Goal: Task Accomplishment & Management: Manage account settings

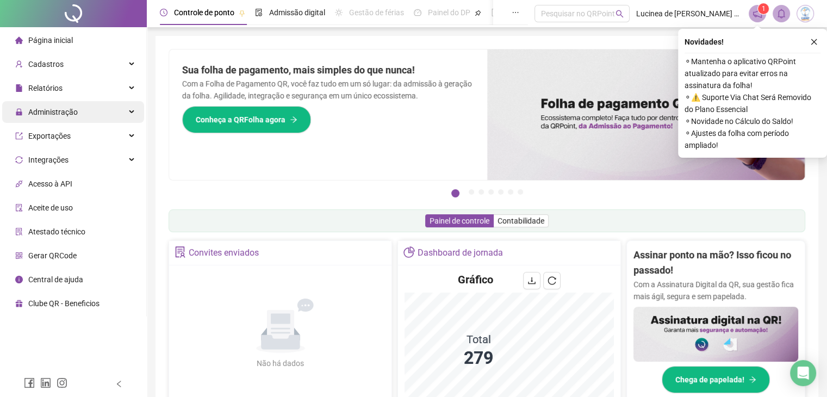
click at [74, 116] on span "Administração" at bounding box center [52, 112] width 49 height 9
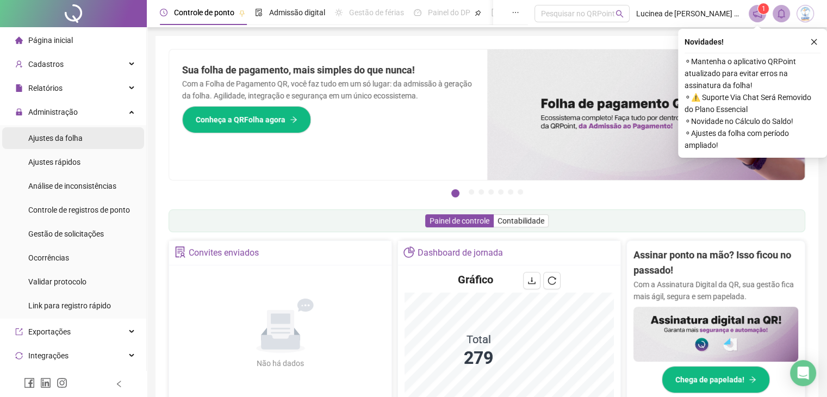
click at [65, 144] on div "Ajustes da folha" at bounding box center [55, 138] width 54 height 22
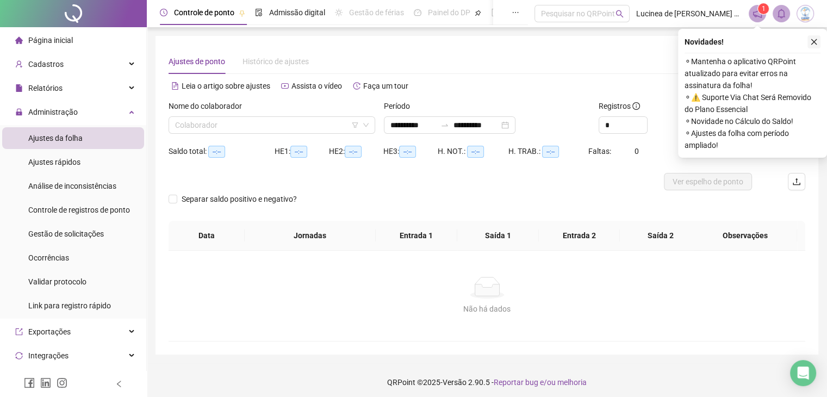
click at [817, 41] on button "button" at bounding box center [813, 41] width 13 height 13
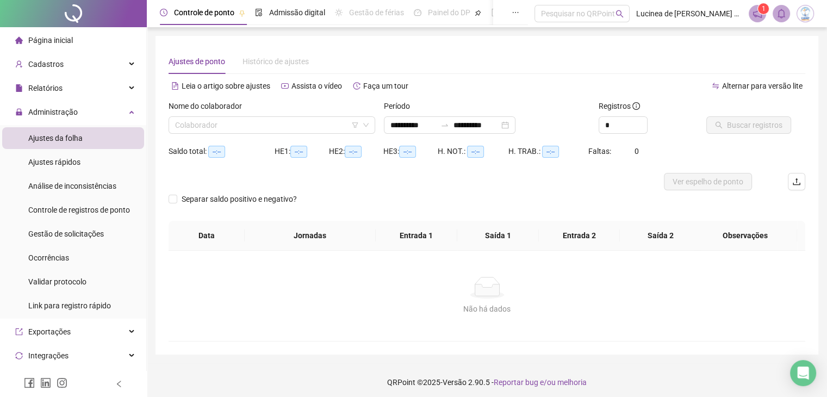
type input "**********"
click at [59, 238] on span "Gestão de solicitações" at bounding box center [66, 233] width 76 height 9
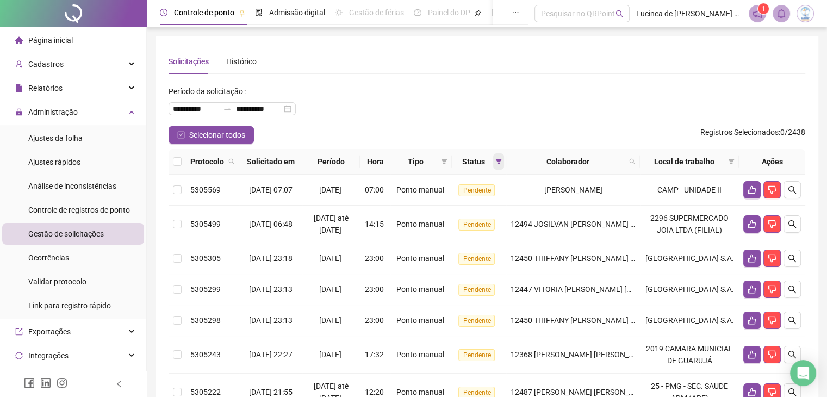
click at [502, 164] on icon "filter" at bounding box center [498, 161] width 7 height 7
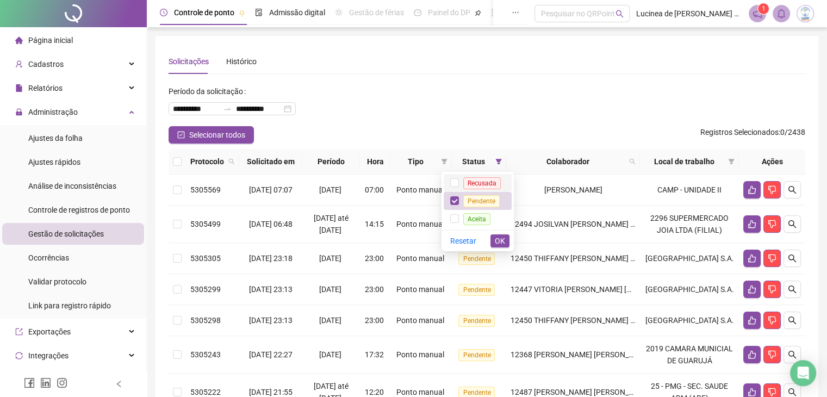
click at [486, 181] on span "Recusada" at bounding box center [481, 183] width 37 height 12
click at [481, 222] on span "Aceita" at bounding box center [476, 219] width 27 height 12
click at [498, 238] on span "OK" at bounding box center [500, 241] width 10 height 12
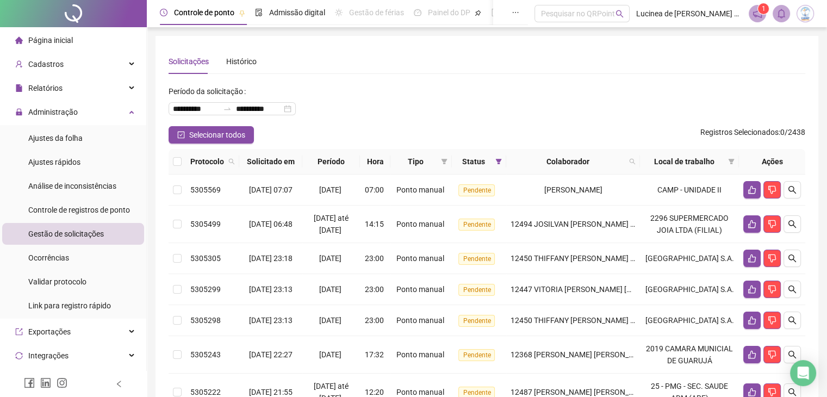
click at [640, 161] on th "Colaborador" at bounding box center [573, 162] width 134 height 26
click at [635, 162] on icon "search" at bounding box center [632, 162] width 6 height 6
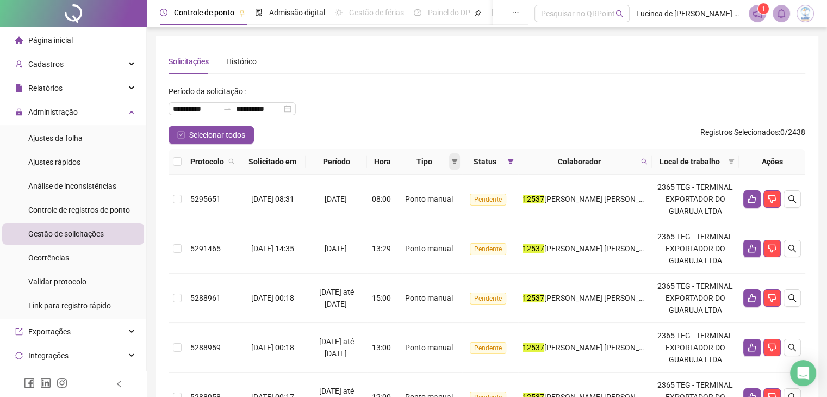
click at [458, 162] on icon "filter" at bounding box center [454, 161] width 7 height 7
click at [441, 201] on span "Atestado" at bounding box center [425, 200] width 61 height 12
click at [455, 237] on button "OK" at bounding box center [450, 239] width 19 height 13
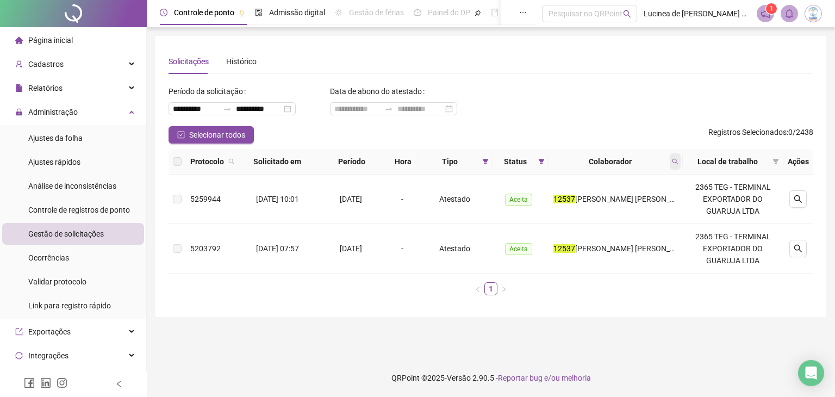
click at [675, 160] on icon "search" at bounding box center [675, 161] width 7 height 7
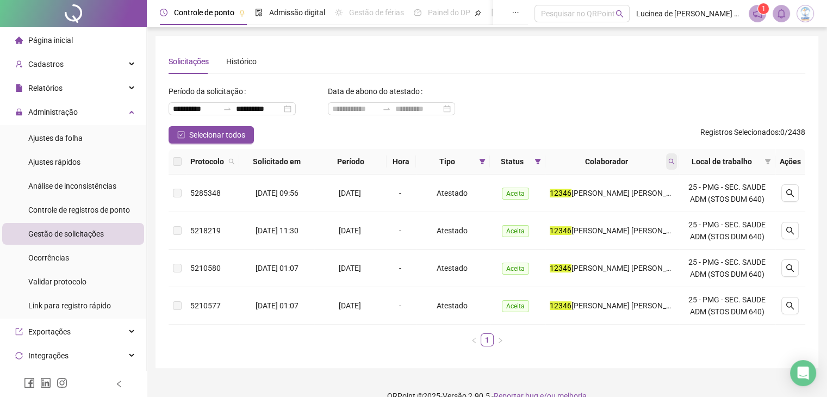
click at [671, 165] on span at bounding box center [671, 161] width 11 height 16
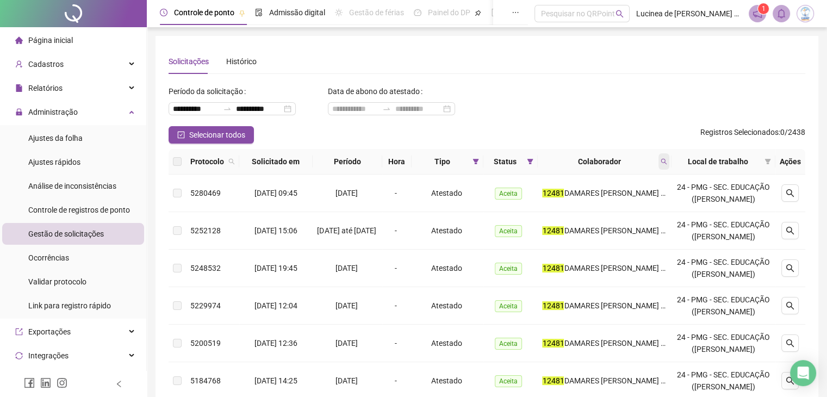
click at [667, 158] on icon "search" at bounding box center [663, 161] width 7 height 7
type input "*****"
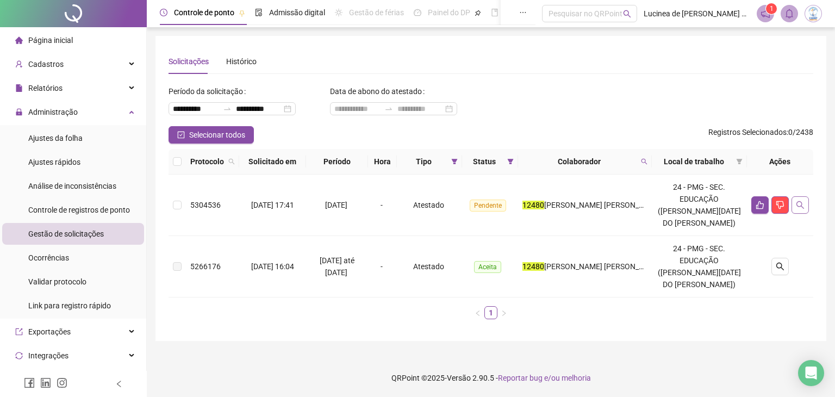
drag, startPoint x: 684, startPoint y: 164, endPoint x: 803, endPoint y: 205, distance: 125.8
click at [803, 205] on icon "search" at bounding box center [800, 205] width 9 height 9
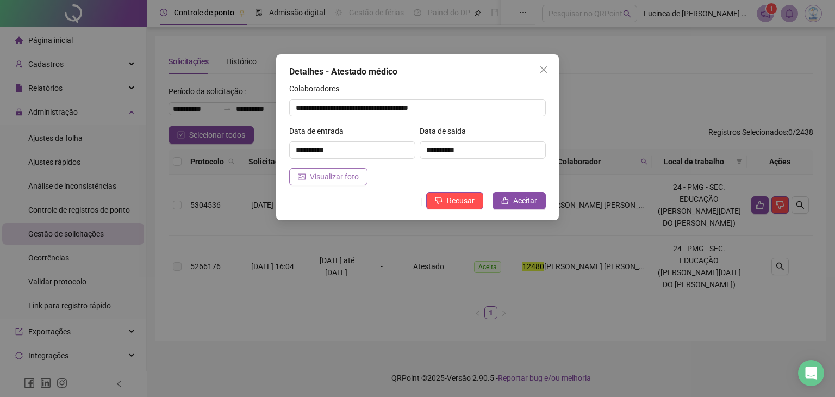
click at [348, 177] on span "Visualizar foto" at bounding box center [334, 177] width 49 height 12
click at [537, 72] on span "Close" at bounding box center [543, 69] width 17 height 9
